Goal: Task Accomplishment & Management: Manage account settings

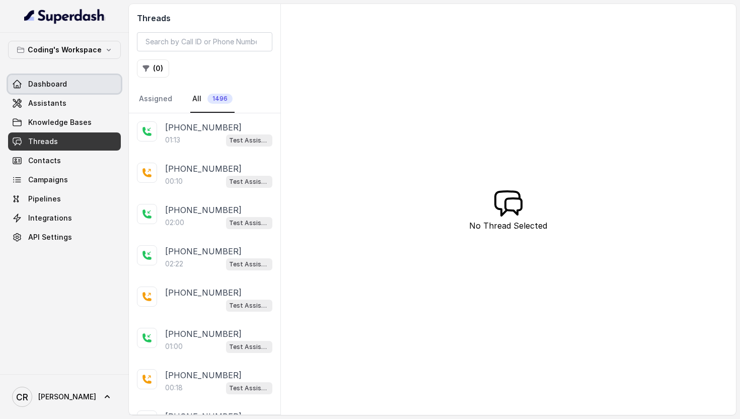
click at [86, 84] on link "Dashboard" at bounding box center [64, 84] width 113 height 18
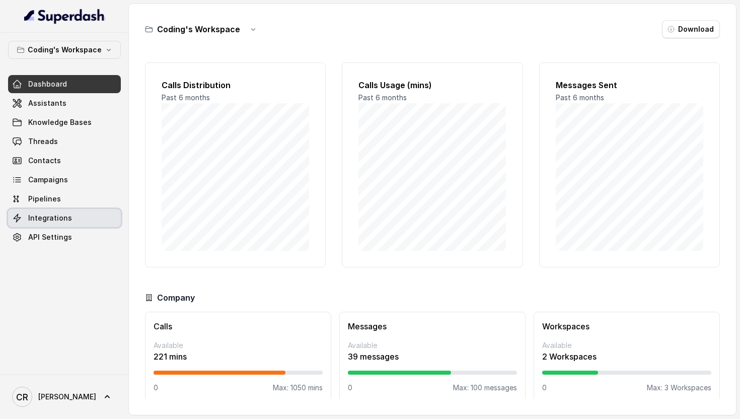
click at [61, 219] on span "Integrations" at bounding box center [50, 218] width 44 height 10
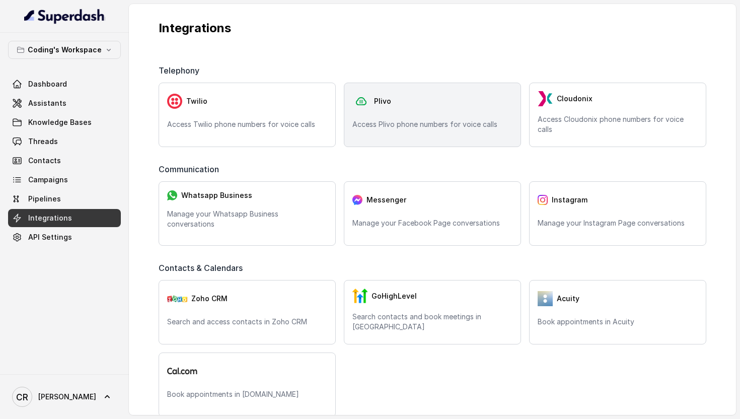
click at [383, 100] on span "Plivo" at bounding box center [382, 101] width 17 height 10
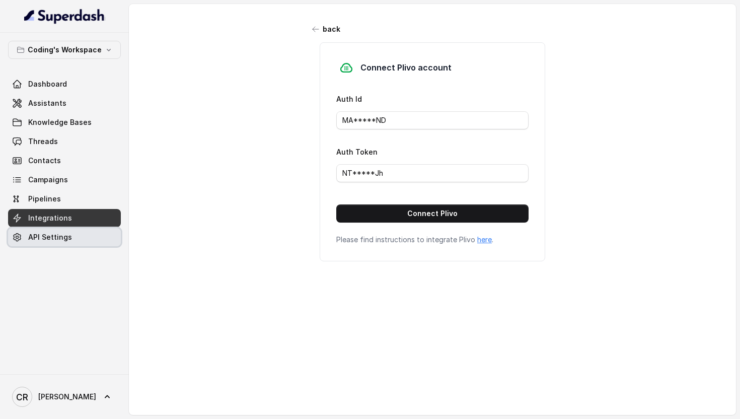
click at [63, 239] on span "API Settings" at bounding box center [50, 237] width 44 height 10
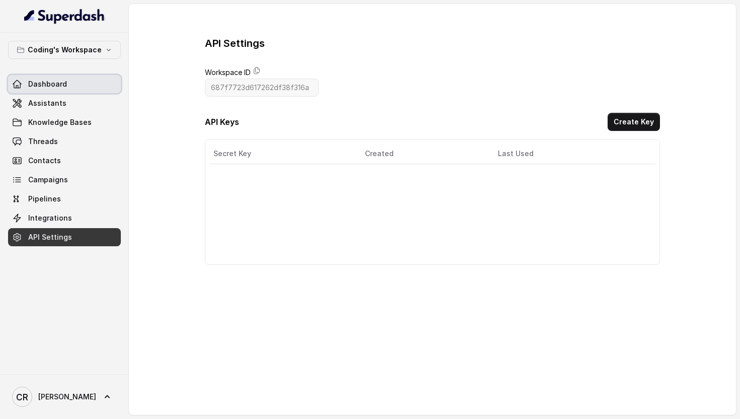
click at [78, 78] on link "Dashboard" at bounding box center [64, 84] width 113 height 18
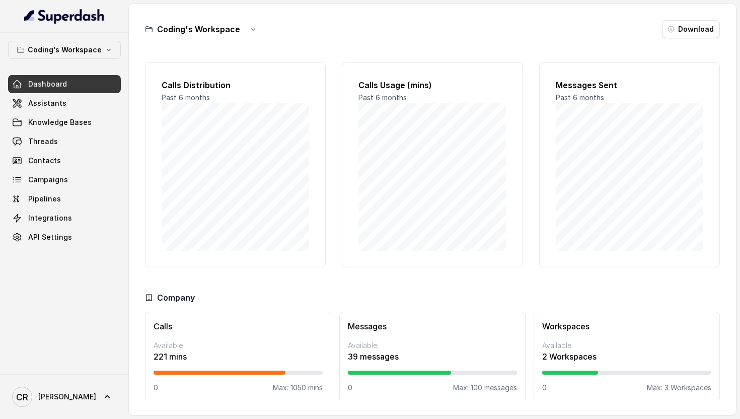
scroll to position [10, 0]
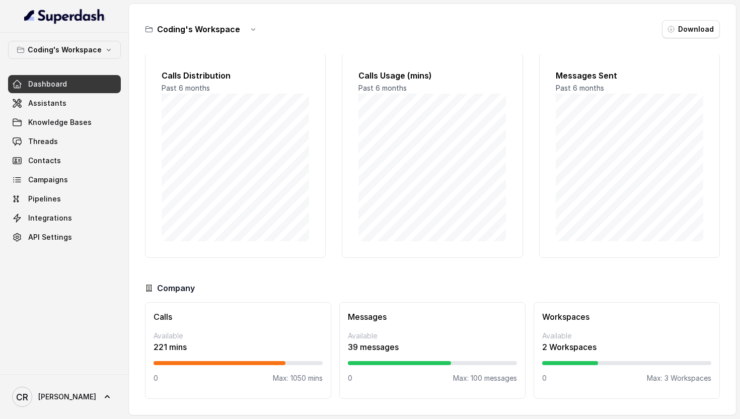
click at [220, 338] on p "Available" at bounding box center [237, 336] width 169 height 10
